Goal: Task Accomplishment & Management: Use online tool/utility

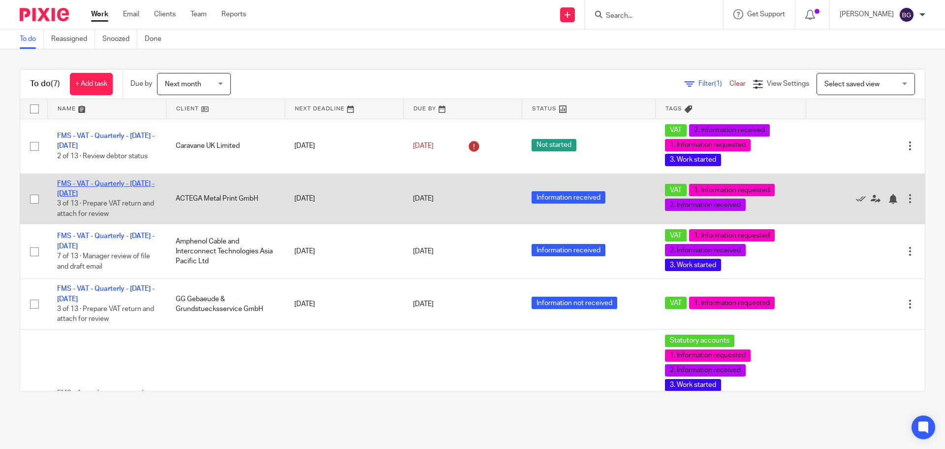
click at [109, 182] on link "FMS - VAT - Quarterly - [DATE] - [DATE]" at bounding box center [106, 188] width 98 height 17
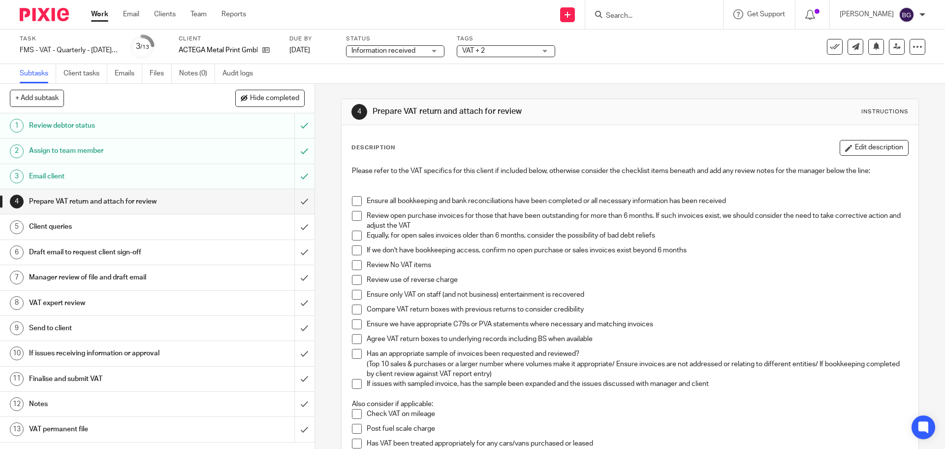
click at [68, 295] on h1 "VAT expert review" at bounding box center [114, 302] width 170 height 15
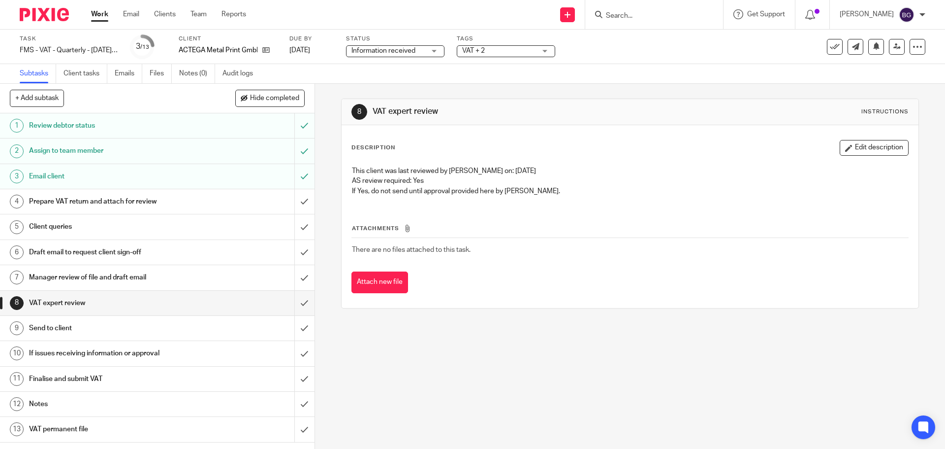
click at [115, 198] on h1 "Prepare VAT return and attach for review" at bounding box center [114, 201] width 170 height 15
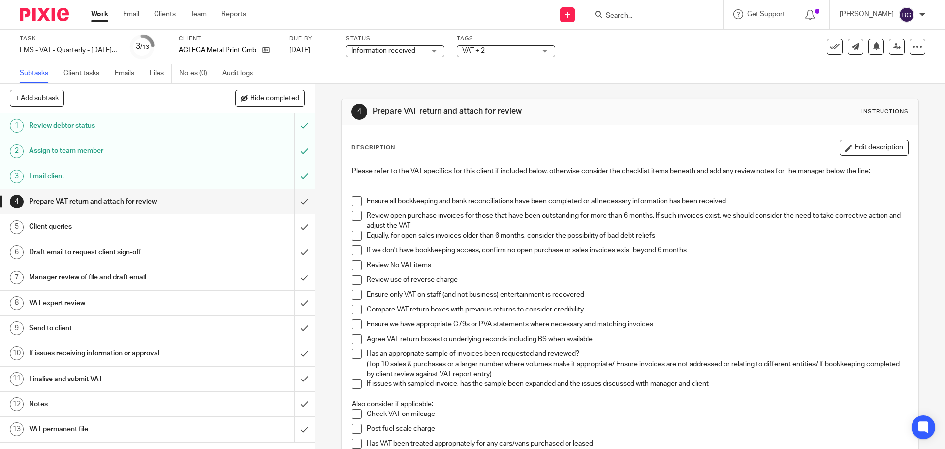
click at [359, 198] on li "Ensure all bookkeeping and bank reconciliations have been completed or all nece…" at bounding box center [630, 203] width 556 height 15
click at [356, 203] on span at bounding box center [357, 201] width 10 height 10
click at [357, 310] on span at bounding box center [357, 309] width 10 height 10
click at [357, 288] on li "Review use of reverse charge" at bounding box center [630, 282] width 556 height 15
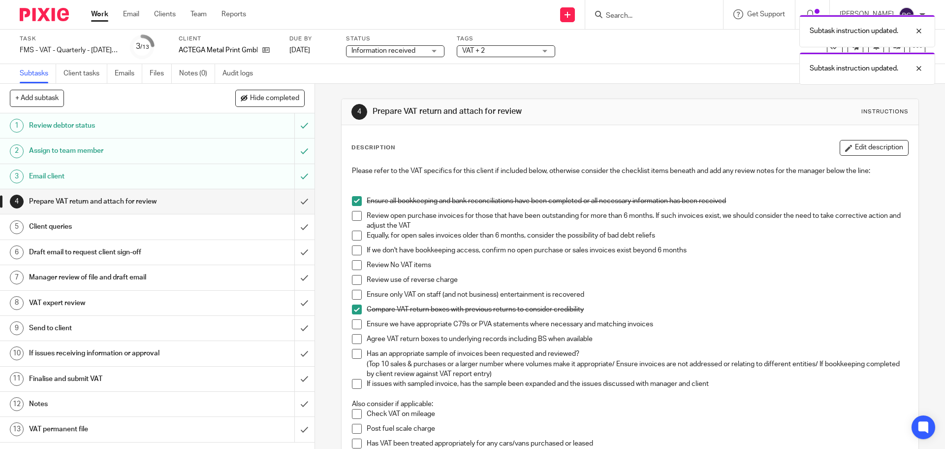
click at [359, 340] on span at bounding box center [357, 339] width 10 height 10
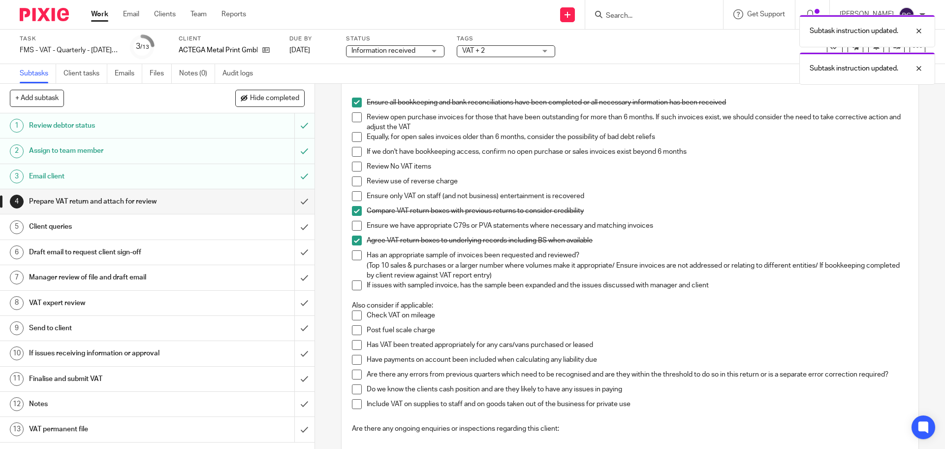
scroll to position [322, 0]
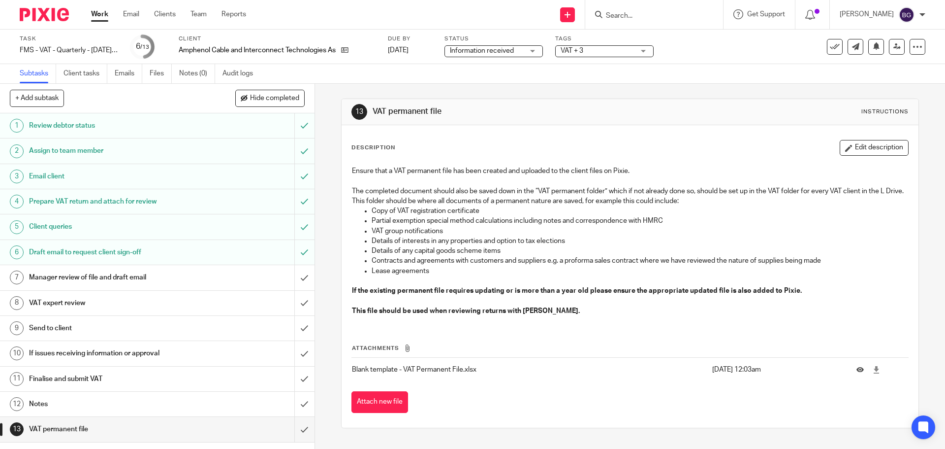
click at [358, 402] on button "Attach new file" at bounding box center [380, 402] width 57 height 22
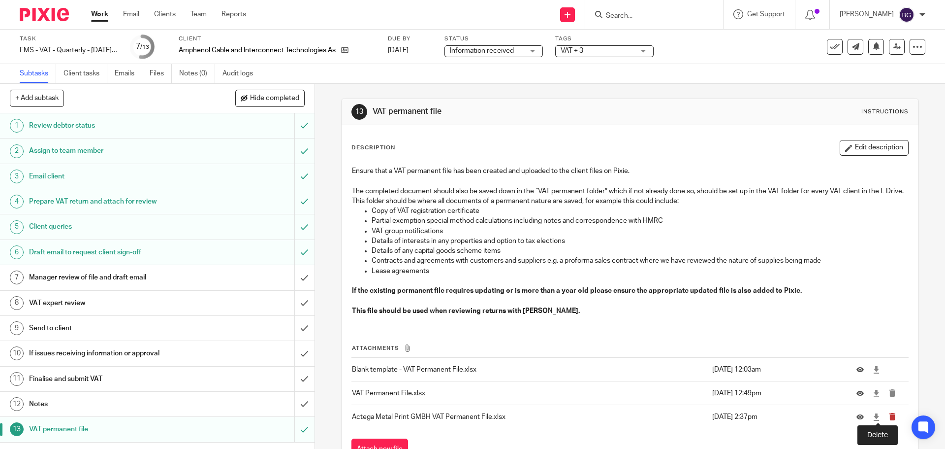
click at [889, 418] on icon "submit" at bounding box center [892, 416] width 7 height 7
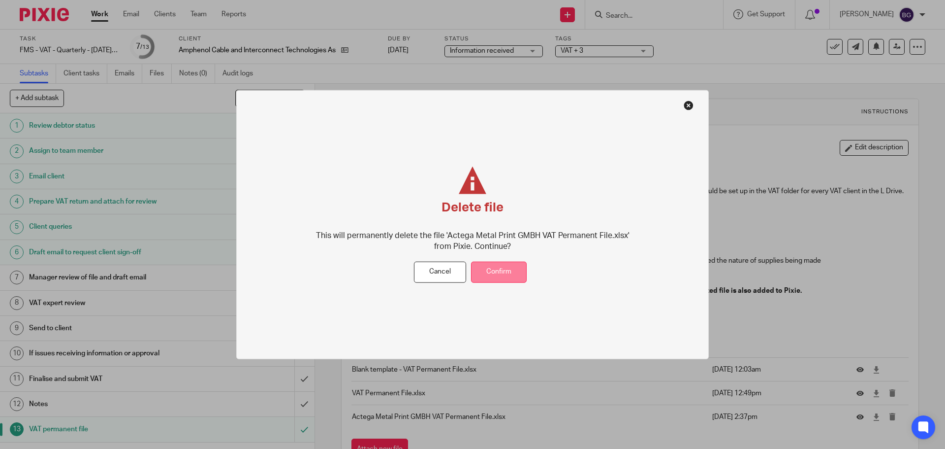
click at [508, 273] on button "Confirm" at bounding box center [499, 271] width 56 height 21
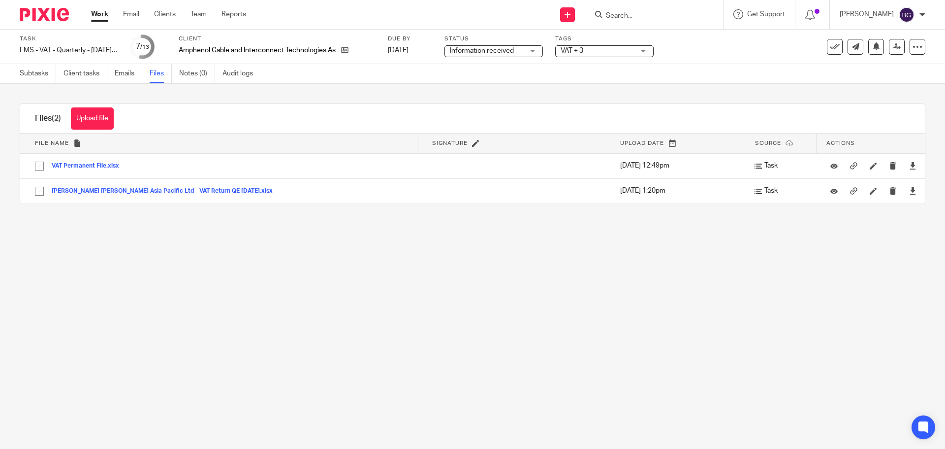
click at [106, 16] on link "Work" at bounding box center [99, 14] width 17 height 10
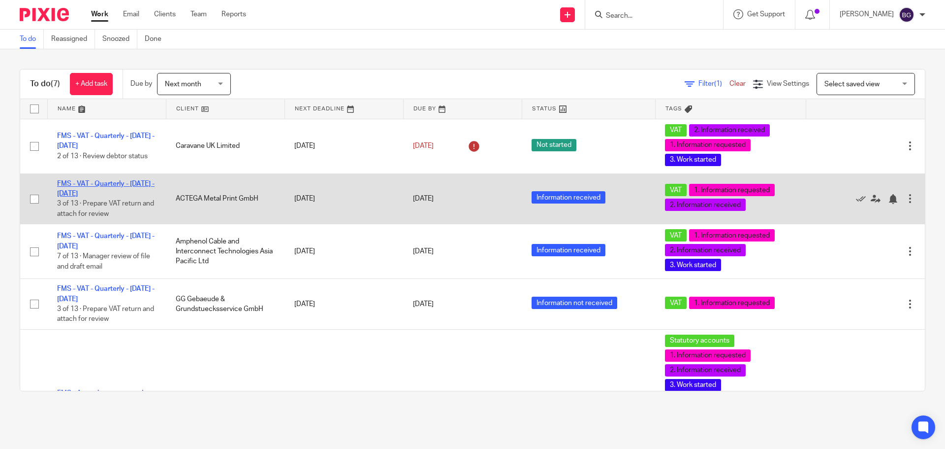
click at [95, 184] on link "FMS - VAT - Quarterly - [DATE] - [DATE]" at bounding box center [106, 188] width 98 height 17
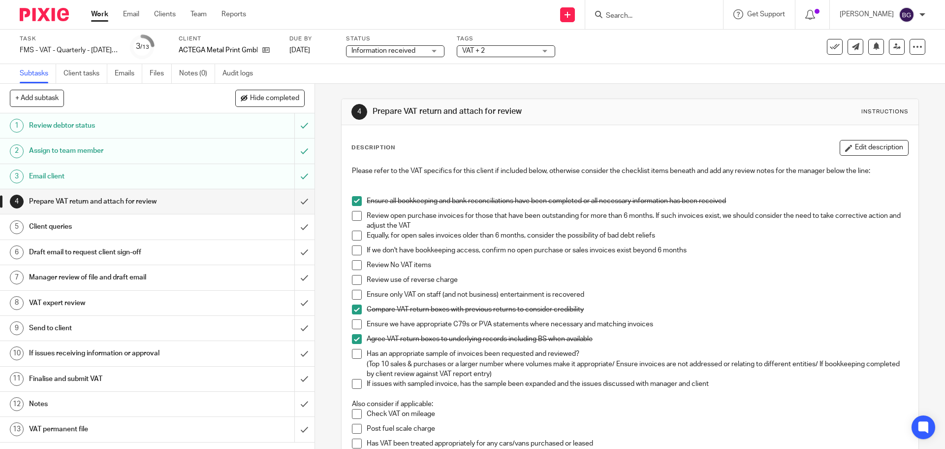
scroll to position [322, 0]
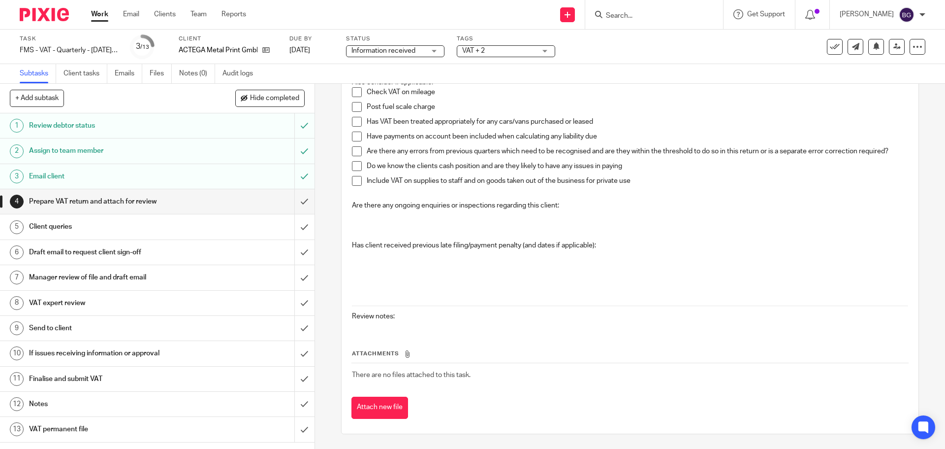
click at [250, 423] on div "VAT permanent file" at bounding box center [157, 429] width 256 height 15
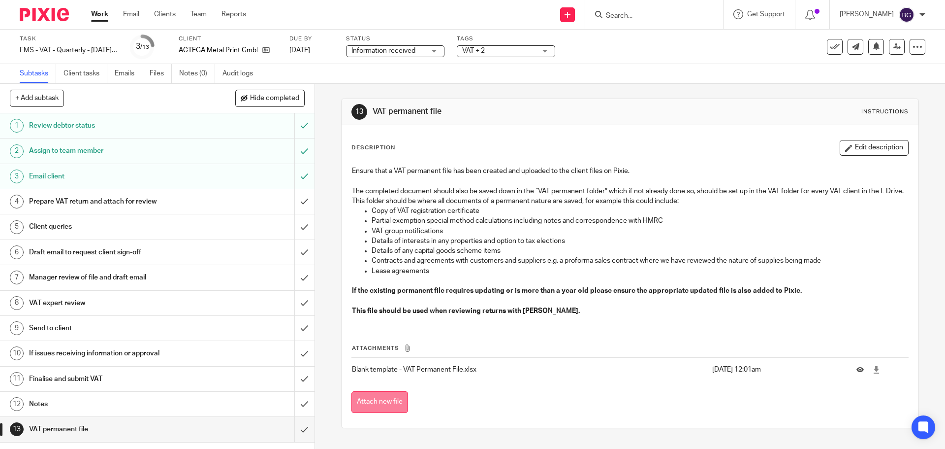
click at [370, 408] on button "Attach new file" at bounding box center [380, 402] width 57 height 22
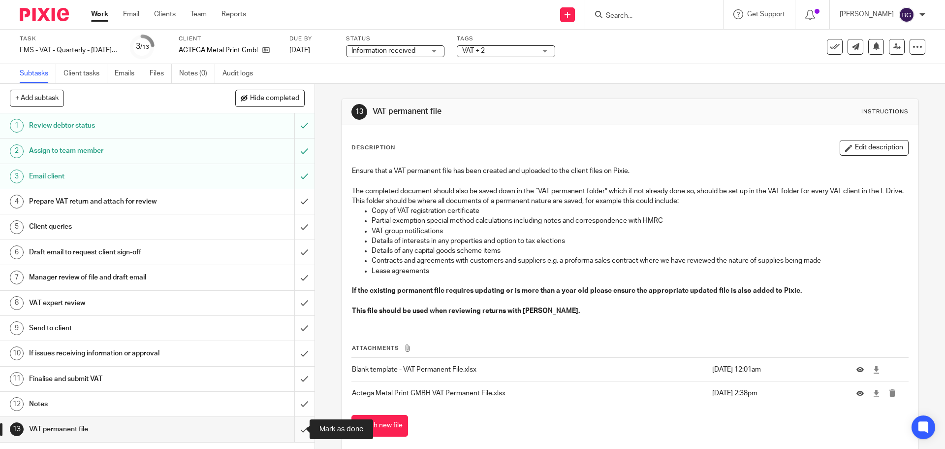
click at [292, 428] on input "submit" at bounding box center [157, 429] width 315 height 25
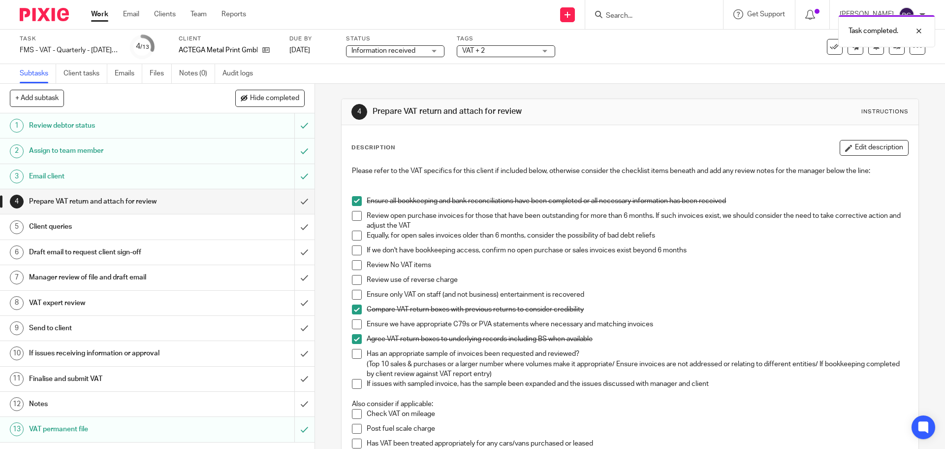
scroll to position [295, 0]
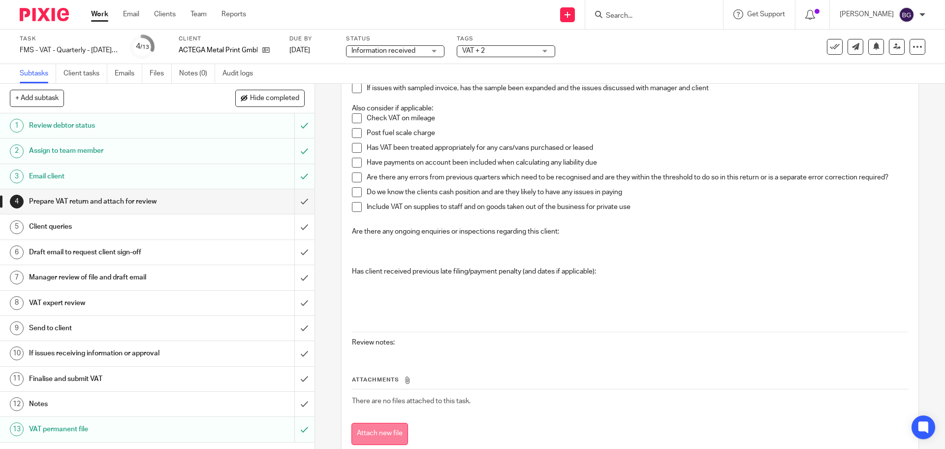
click at [387, 424] on button "Attach new file" at bounding box center [380, 434] width 57 height 22
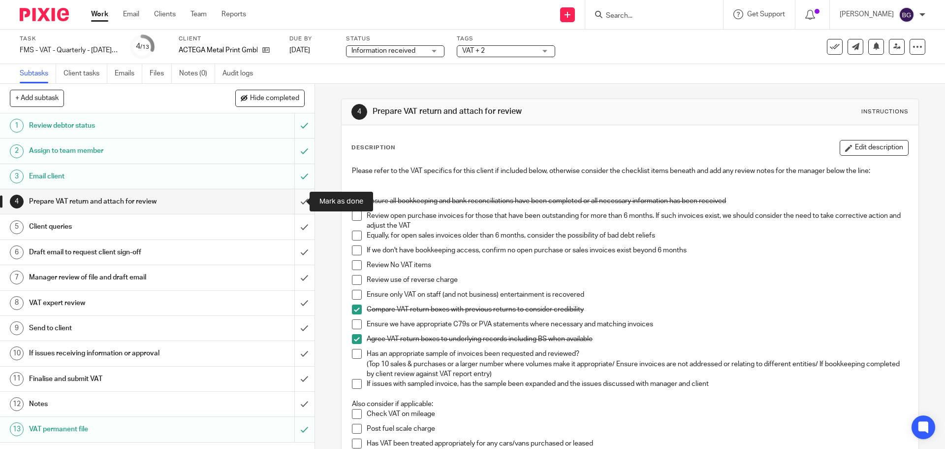
drag, startPoint x: 0, startPoint y: 0, endPoint x: 295, endPoint y: 202, distance: 358.1
click at [295, 202] on input "submit" at bounding box center [157, 201] width 315 height 25
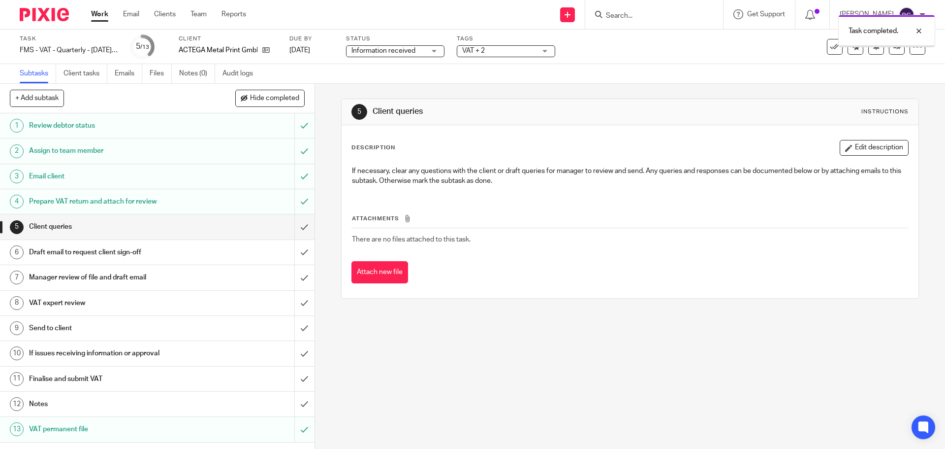
click at [242, 253] on div "Draft email to request client sign-off" at bounding box center [157, 252] width 256 height 15
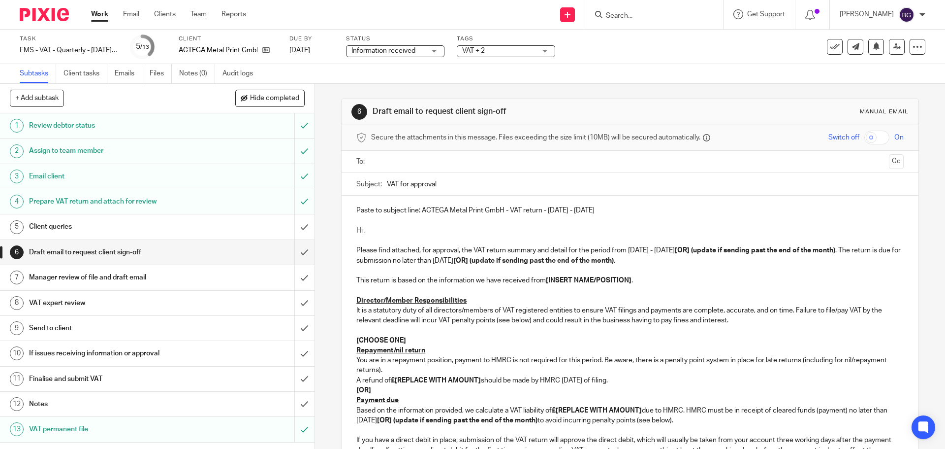
scroll to position [49, 0]
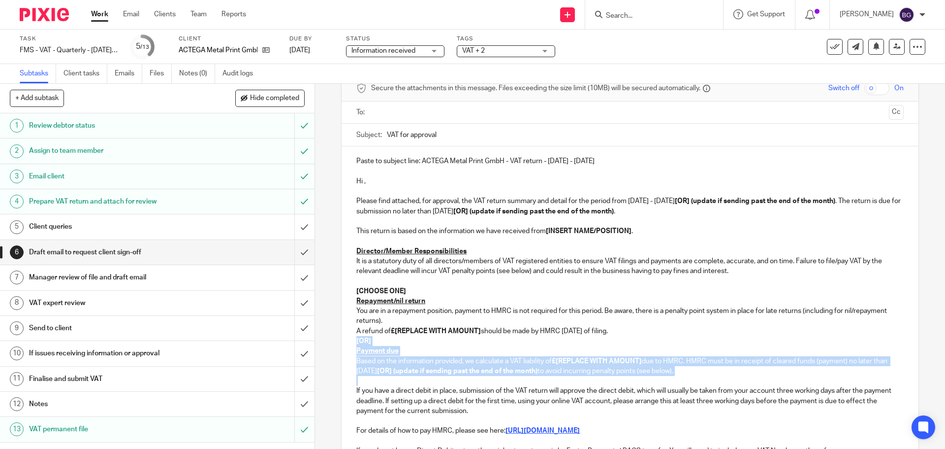
drag, startPoint x: 352, startPoint y: 341, endPoint x: 802, endPoint y: 376, distance: 451.0
click at [802, 376] on div "Paste to subject line: ACTEGA Metal Print GmbH - VAT return - May - July, 2025 …" at bounding box center [630, 359] width 577 height 426
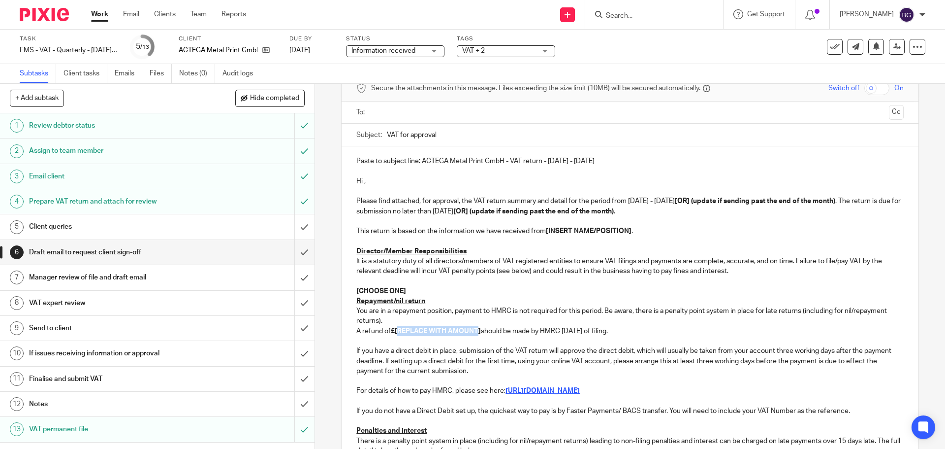
drag, startPoint x: 477, startPoint y: 330, endPoint x: 395, endPoint y: 332, distance: 82.3
click at [395, 332] on strong "£[REPLACE WITH AMOUNT]" at bounding box center [436, 330] width 90 height 7
drag, startPoint x: 415, startPoint y: 293, endPoint x: 347, endPoint y: 287, distance: 67.8
click at [347, 287] on div "Paste to subject line: ACTEGA Metal Print GmbH - VAT return - May - July, 2025 …" at bounding box center [630, 339] width 577 height 387
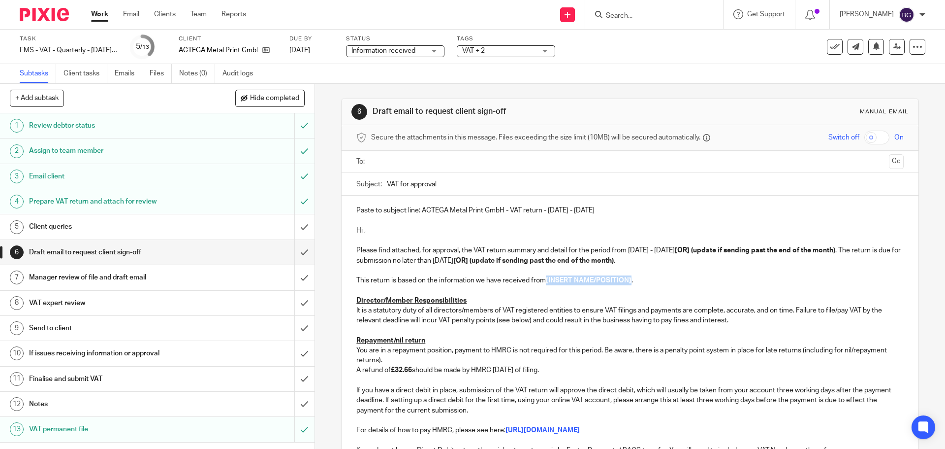
drag, startPoint x: 631, startPoint y: 282, endPoint x: 545, endPoint y: 285, distance: 86.2
click at [545, 285] on p "This return is based on the information we have received from [INSERT NAME/POSI…" at bounding box center [630, 280] width 547 height 10
click at [609, 285] on p "This return is based on the information we have received from [INSERT NAME/POSI…" at bounding box center [630, 280] width 547 height 10
drag, startPoint x: 629, startPoint y: 282, endPoint x: 569, endPoint y: 275, distance: 60.5
click at [546, 282] on strong "[INSERT NAME/POSITION]" at bounding box center [589, 280] width 86 height 7
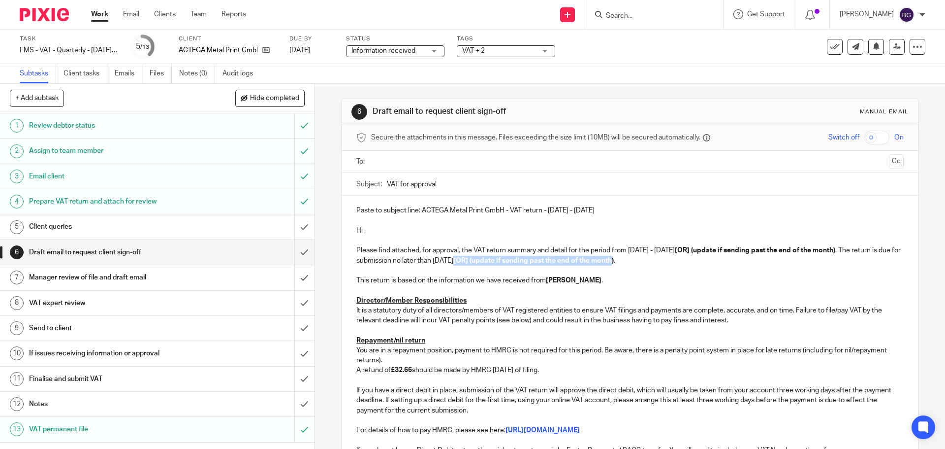
drag, startPoint x: 661, startPoint y: 264, endPoint x: 500, endPoint y: 264, distance: 160.5
click at [500, 264] on p "Please find attached, for approval, the VAT return summary and detail for the p…" at bounding box center [630, 255] width 547 height 20
drag, startPoint x: 680, startPoint y: 251, endPoint x: 841, endPoint y: 252, distance: 160.5
click at [836, 252] on strong "[OR] (update if sending past the end of the month)" at bounding box center [755, 250] width 161 height 7
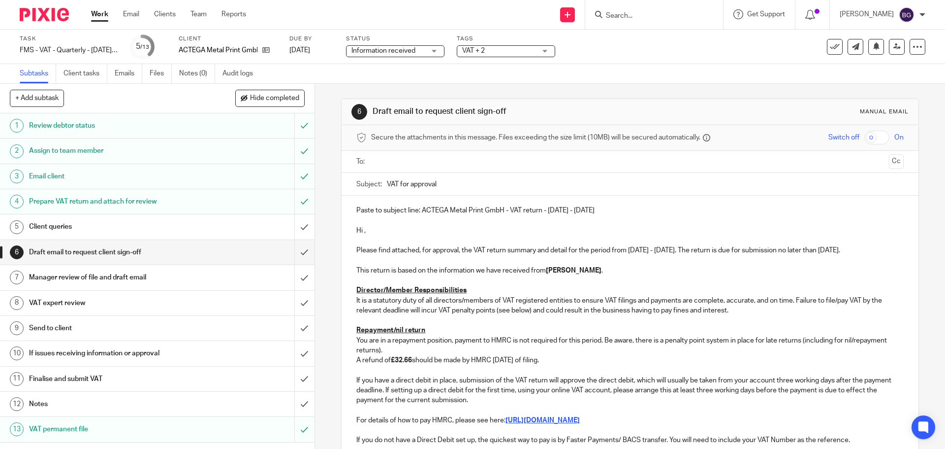
drag, startPoint x: 600, startPoint y: 213, endPoint x: 422, endPoint y: 212, distance: 178.3
click at [420, 213] on p "Paste to subject line: ACTEGA Metal Print GmbH - VAT return - May - July, 2025" at bounding box center [630, 210] width 547 height 10
copy p "ACTEGA Metal Print GmbH - VAT return - May - July, 2025"
click at [444, 186] on input "VAT for approval" at bounding box center [645, 184] width 517 height 22
paste input "ACTEGA Metal Print GmbH - VAT return - May - July, 2025"
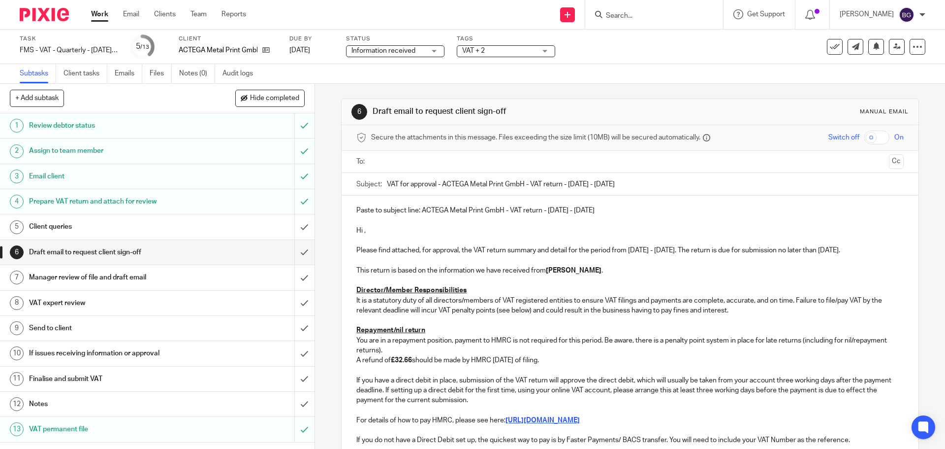
type input "VAT for approval - ACTEGA Metal Print GmbH - VAT return - [DATE] - [DATE]"
click at [406, 233] on p "Hi ," at bounding box center [630, 231] width 547 height 10
drag, startPoint x: 611, startPoint y: 221, endPoint x: 323, endPoint y: 204, distance: 289.1
click at [323, 204] on div "6 Draft email to request client sign-off Manual email Secure the attachments in…" at bounding box center [630, 266] width 630 height 365
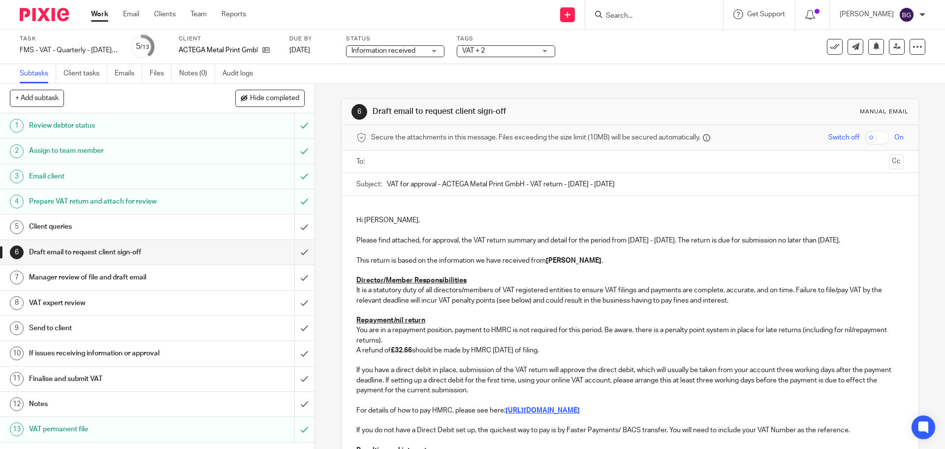
click at [357, 220] on p "Hi [PERSON_NAME]," at bounding box center [630, 220] width 547 height 10
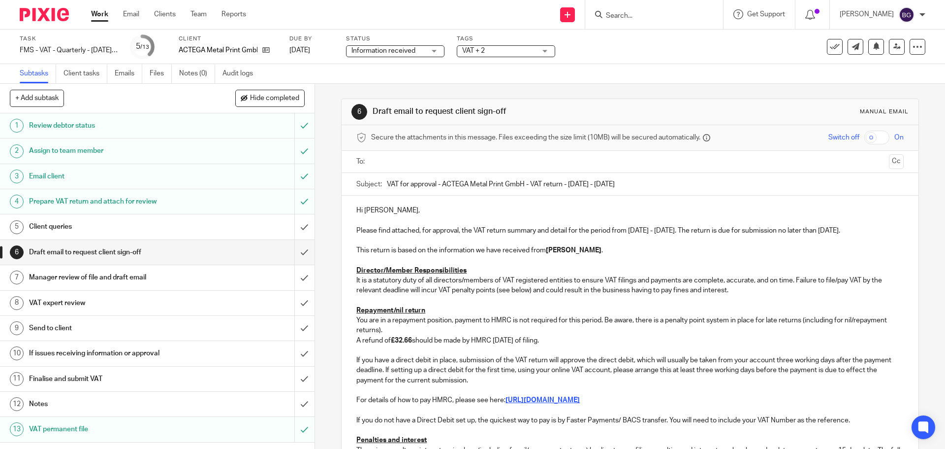
scroll to position [182, 0]
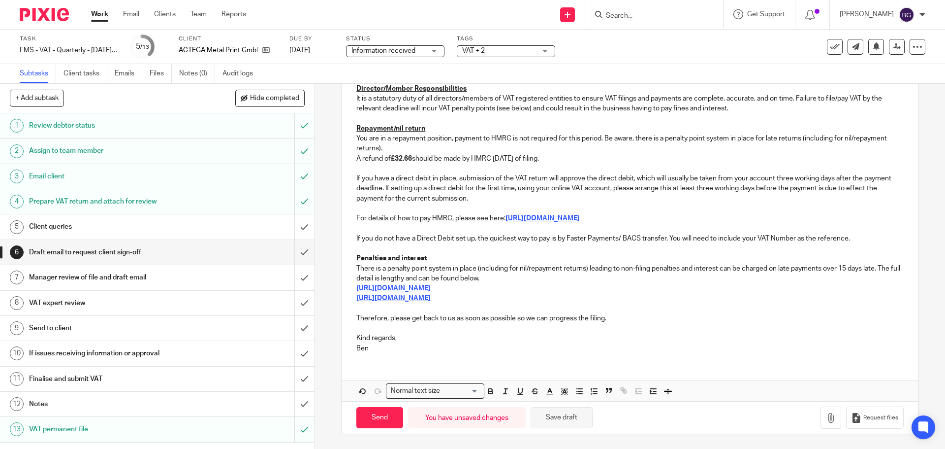
click at [559, 416] on button "Save draft" at bounding box center [562, 417] width 62 height 21
click at [291, 228] on input "submit" at bounding box center [157, 226] width 315 height 25
